Goal: Task Accomplishment & Management: Use online tool/utility

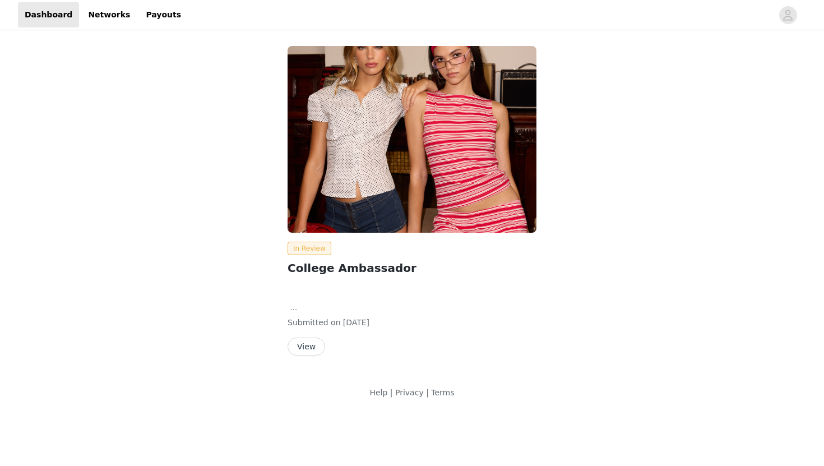
click at [306, 346] on button "View" at bounding box center [306, 346] width 38 height 18
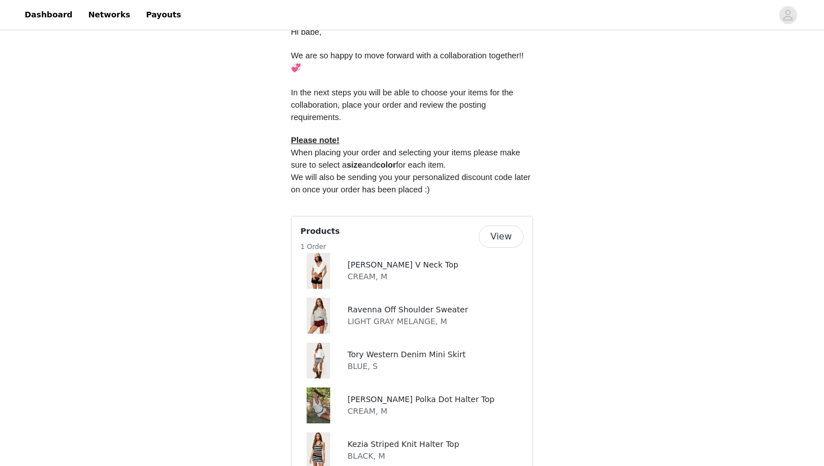
scroll to position [575, 0]
click at [393, 270] on p "CREAM, M" at bounding box center [402, 276] width 111 height 12
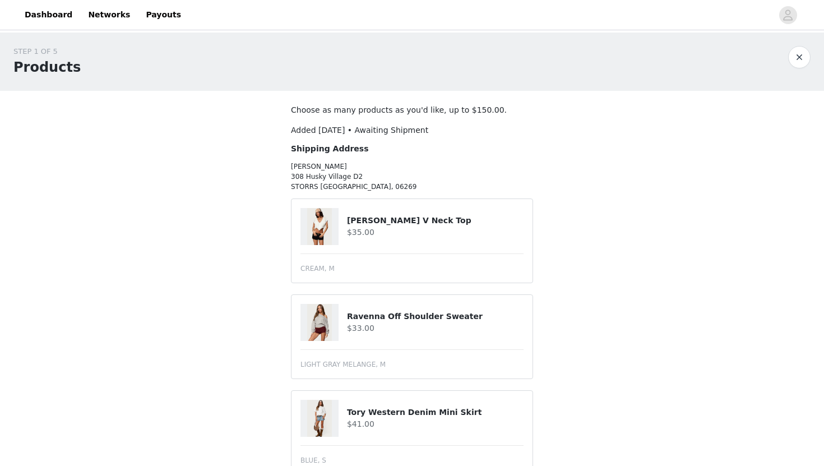
click at [805, 54] on button "button" at bounding box center [799, 57] width 22 height 22
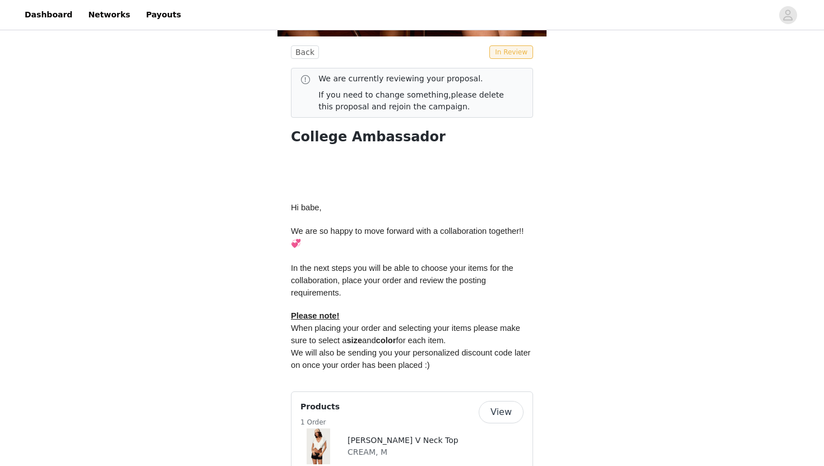
scroll to position [413, 0]
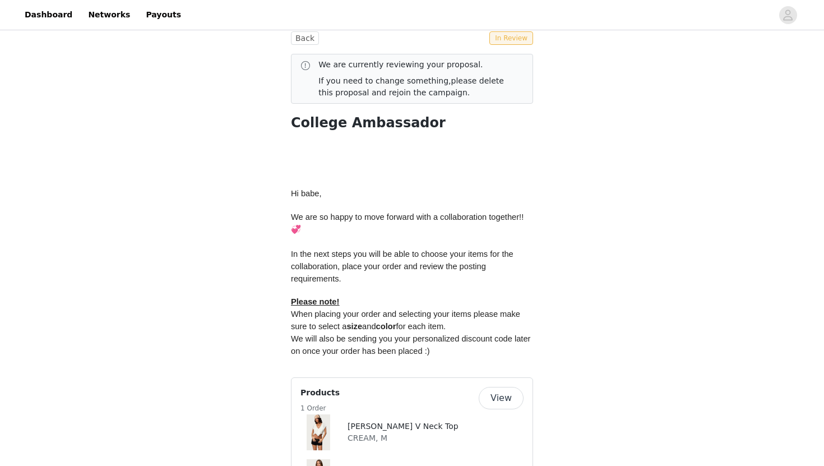
click at [496, 387] on button "View" at bounding box center [500, 398] width 45 height 22
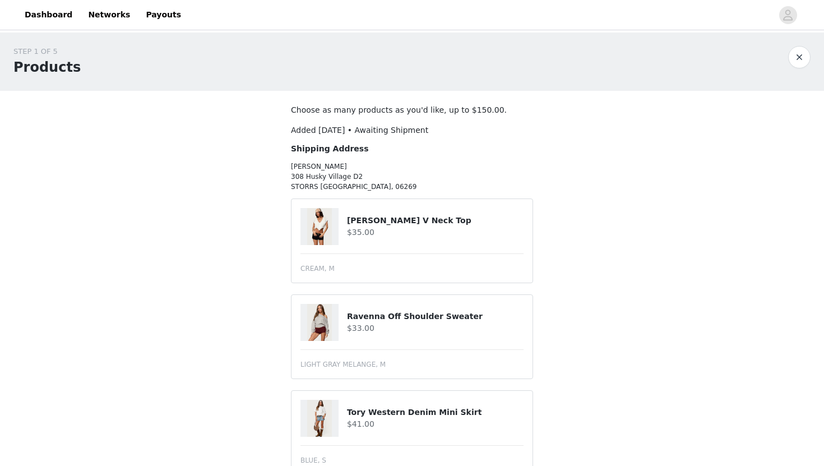
click at [803, 57] on button "button" at bounding box center [799, 57] width 22 height 22
